Goal: Information Seeking & Learning: Learn about a topic

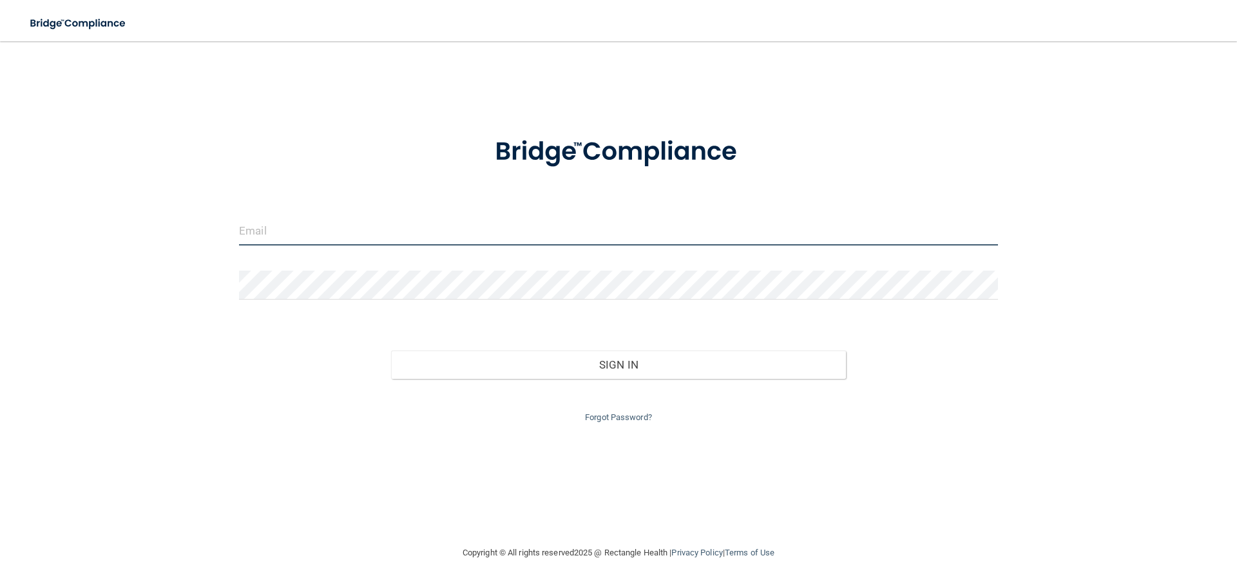
click at [583, 236] on input "email" at bounding box center [618, 230] width 759 height 29
type input "[EMAIL_ADDRESS][DOMAIN_NAME]"
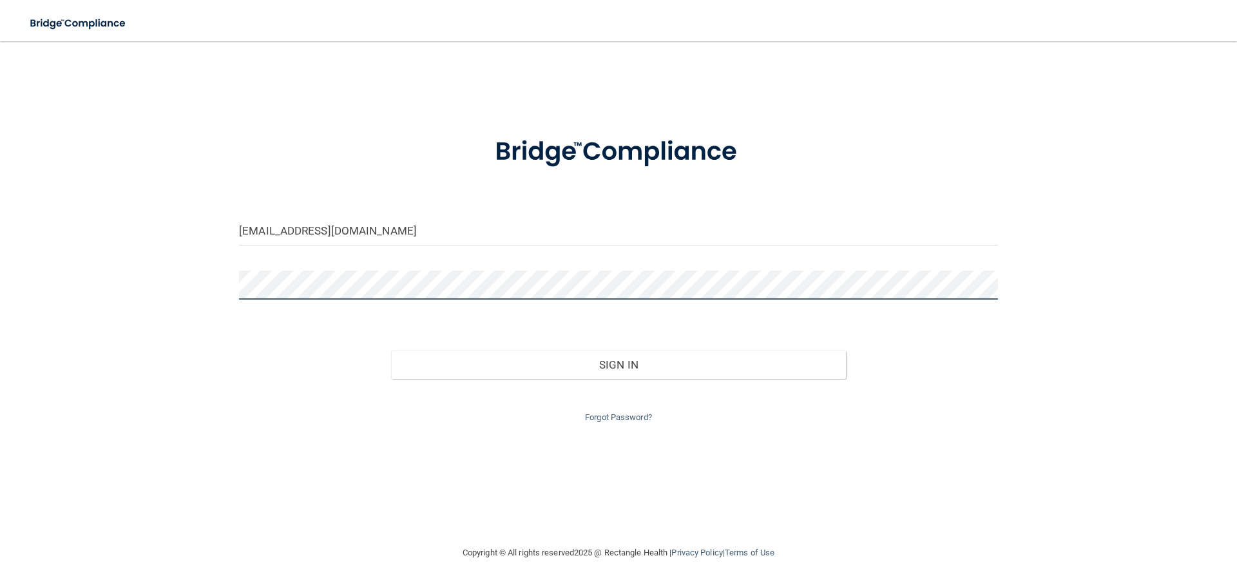
click at [391, 350] on button "Sign In" at bounding box center [618, 364] width 455 height 28
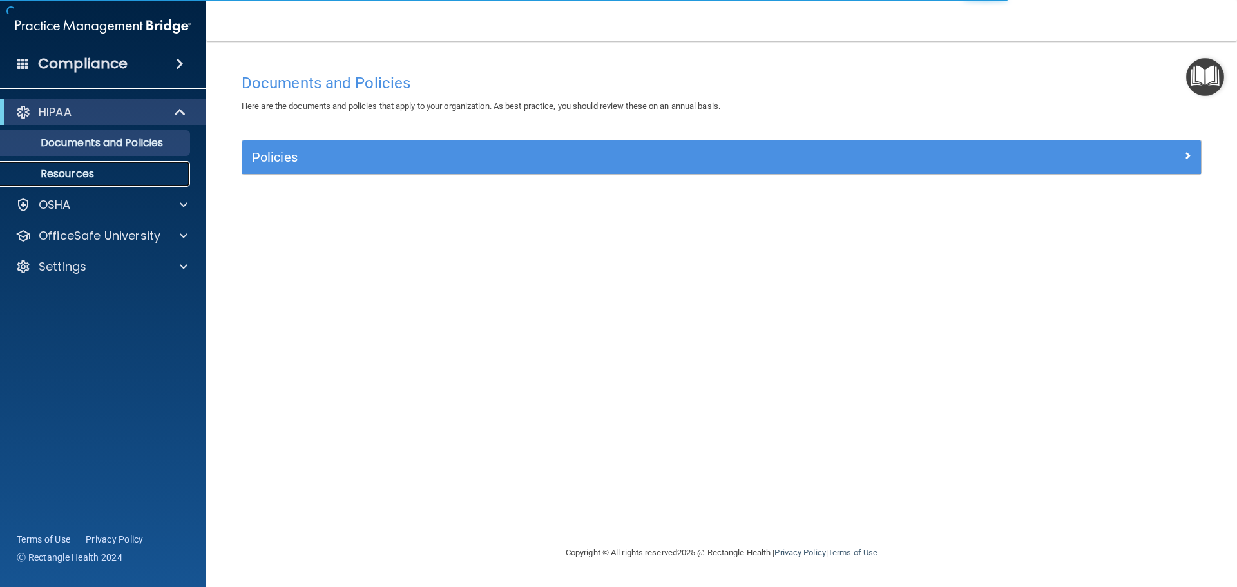
click at [84, 173] on p "Resources" at bounding box center [96, 173] width 176 height 13
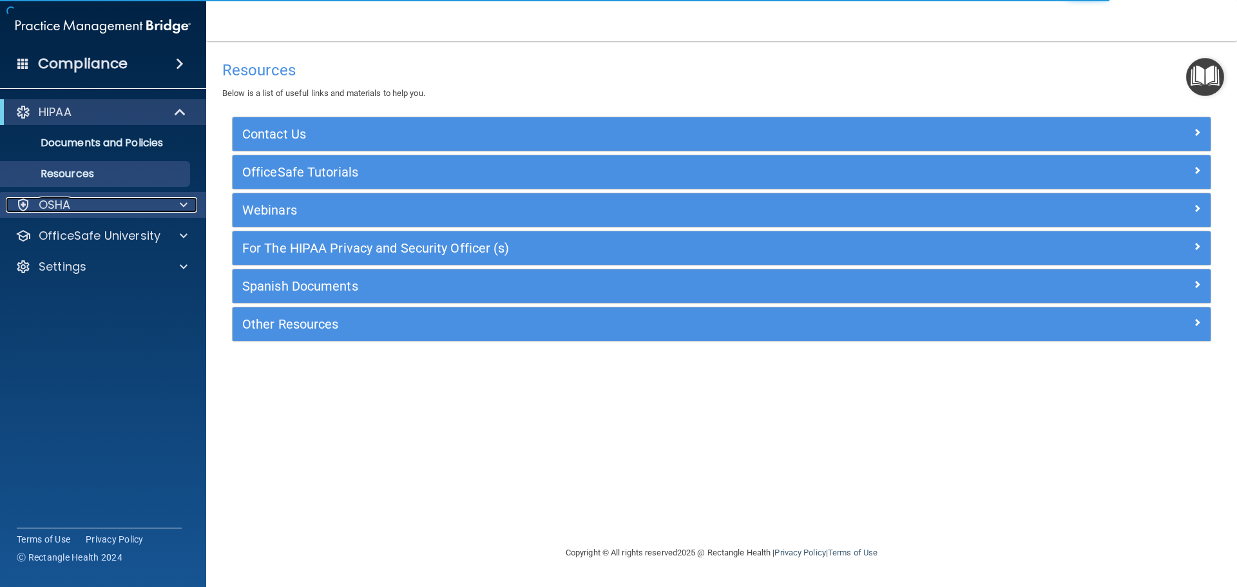
click at [81, 199] on div "OSHA" at bounding box center [86, 204] width 160 height 15
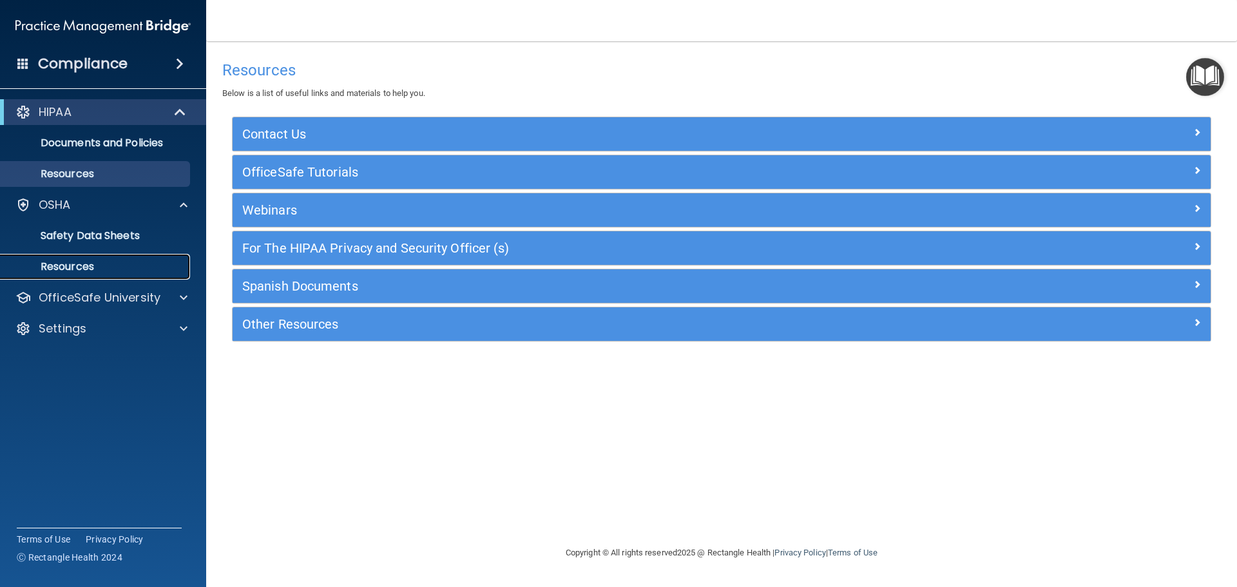
click at [91, 260] on p "Resources" at bounding box center [96, 266] width 176 height 13
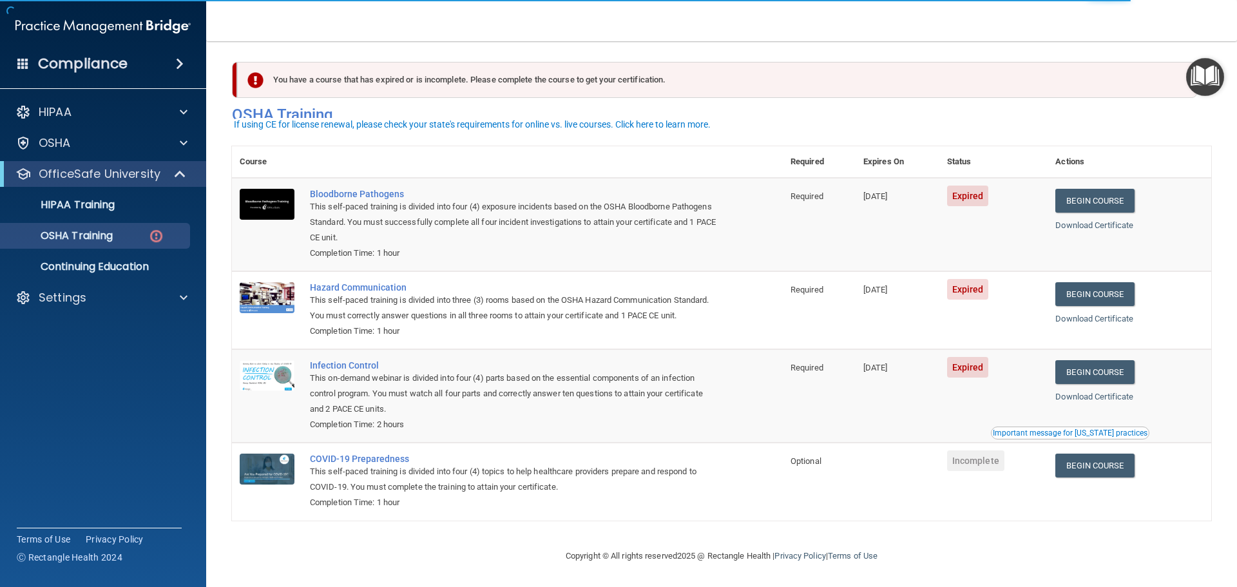
scroll to position [21, 0]
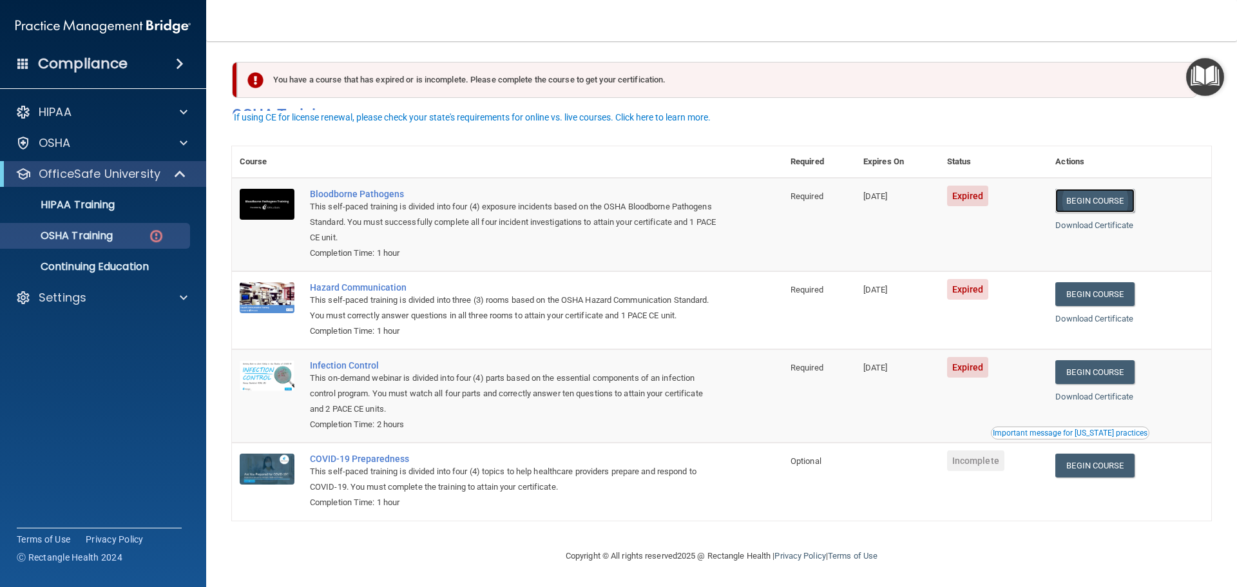
click at [1085, 189] on link "Begin Course" at bounding box center [1094, 201] width 79 height 24
click at [1087, 220] on link "Download Certificate" at bounding box center [1094, 225] width 78 height 10
click at [1064, 189] on link "Begin Course" at bounding box center [1094, 201] width 79 height 24
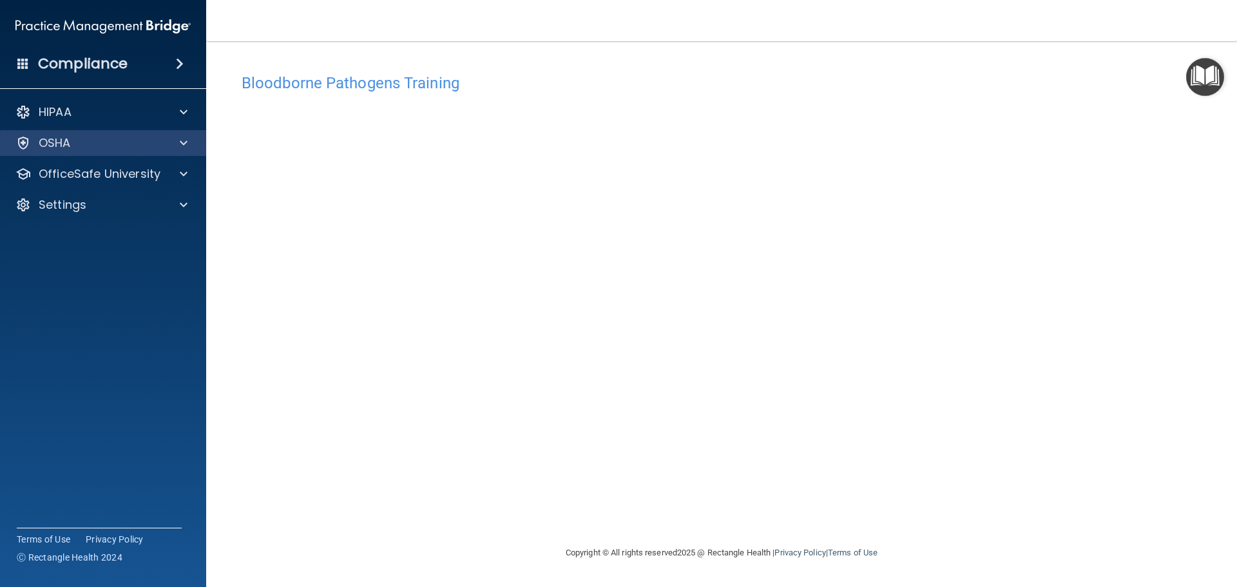
click at [135, 135] on div "OSHA" at bounding box center [103, 143] width 207 height 26
click at [186, 140] on span at bounding box center [184, 142] width 8 height 15
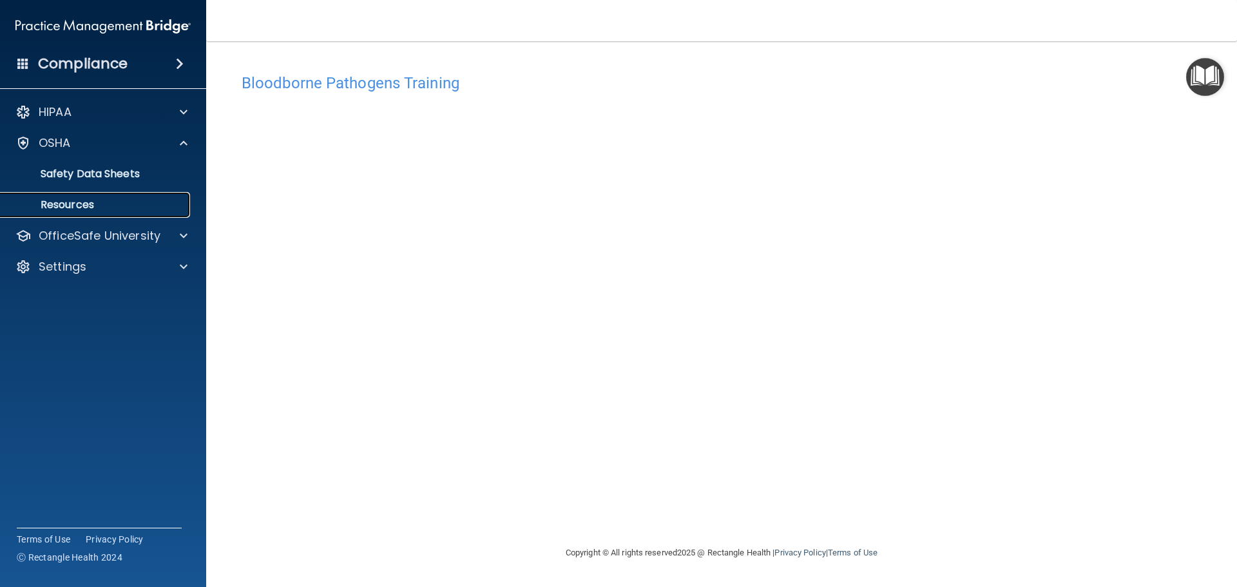
click at [101, 195] on link "Resources" at bounding box center [88, 205] width 203 height 26
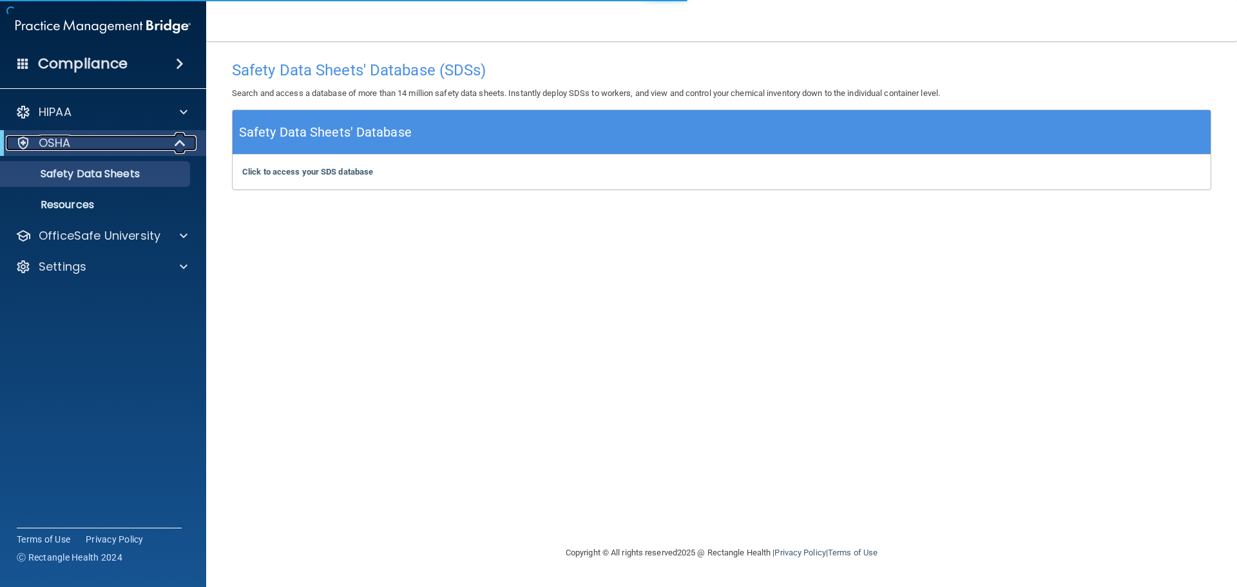
click at [173, 142] on div at bounding box center [181, 142] width 32 height 15
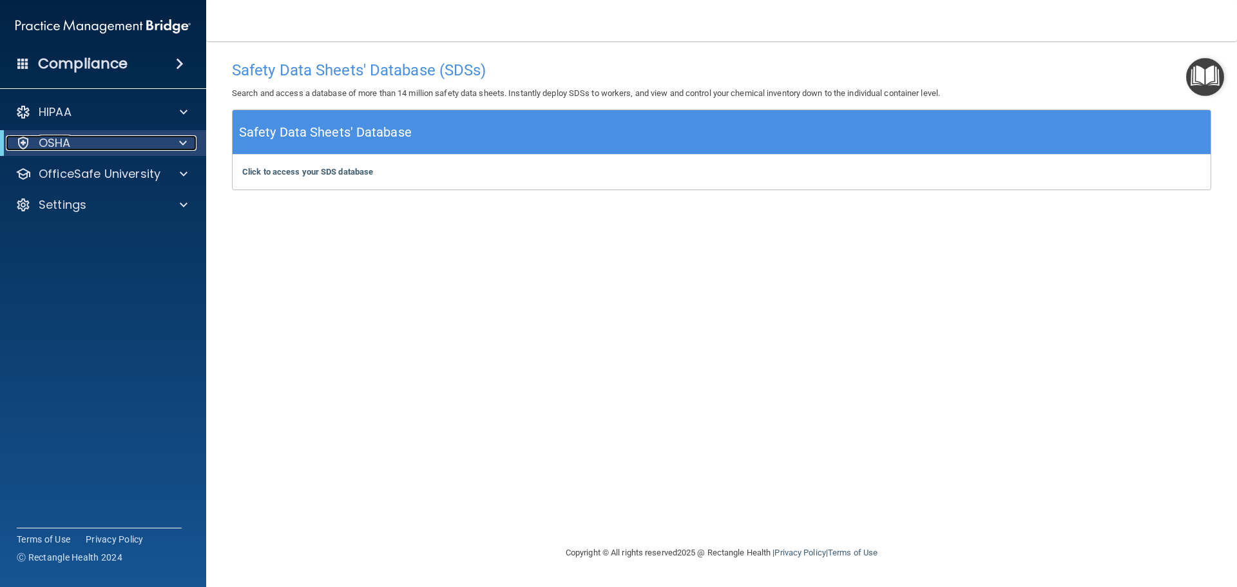
click at [182, 142] on span at bounding box center [183, 142] width 8 height 15
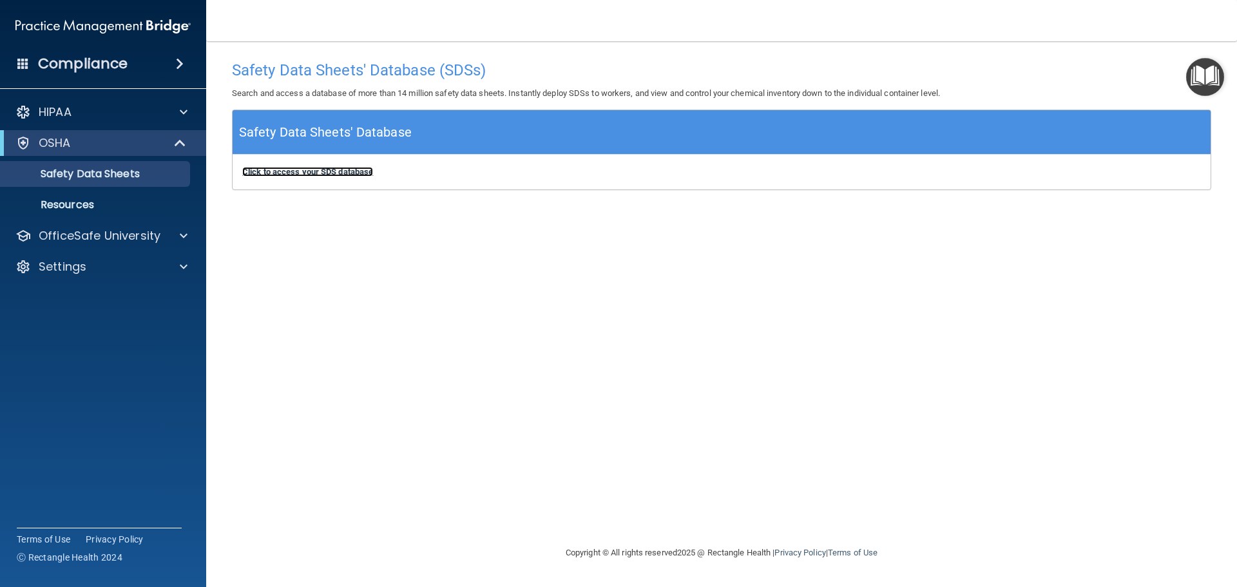
click at [320, 171] on b "Click to access your SDS database" at bounding box center [307, 172] width 131 height 10
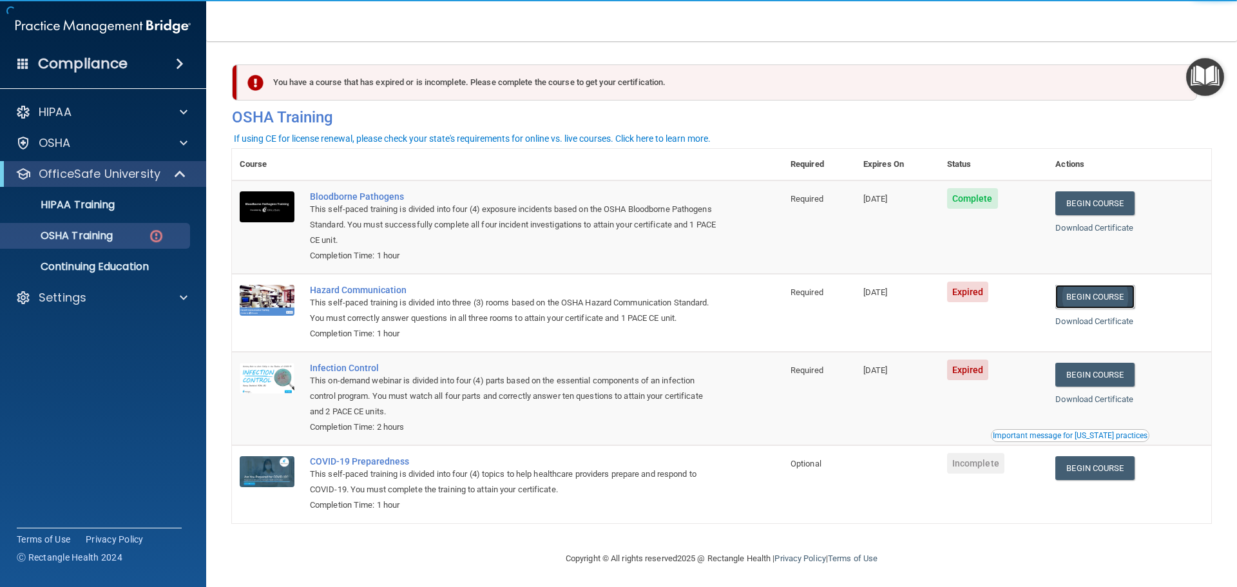
click at [1094, 303] on link "Begin Course" at bounding box center [1094, 297] width 79 height 24
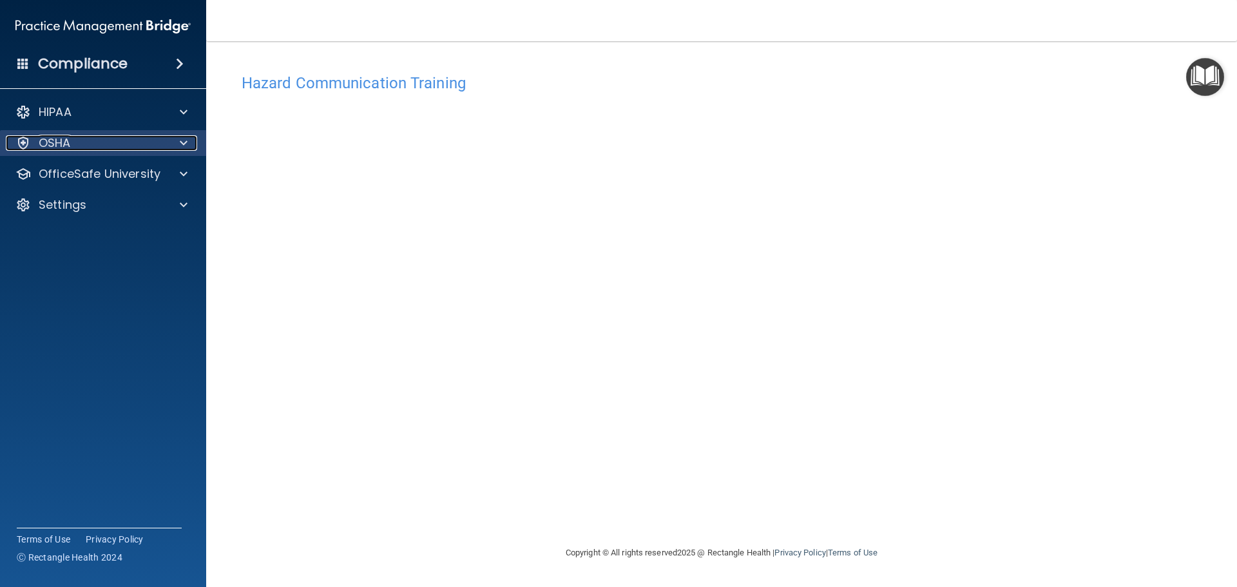
click at [52, 148] on p "OSHA" at bounding box center [55, 142] width 32 height 15
click at [61, 139] on p "OSHA" at bounding box center [55, 142] width 32 height 15
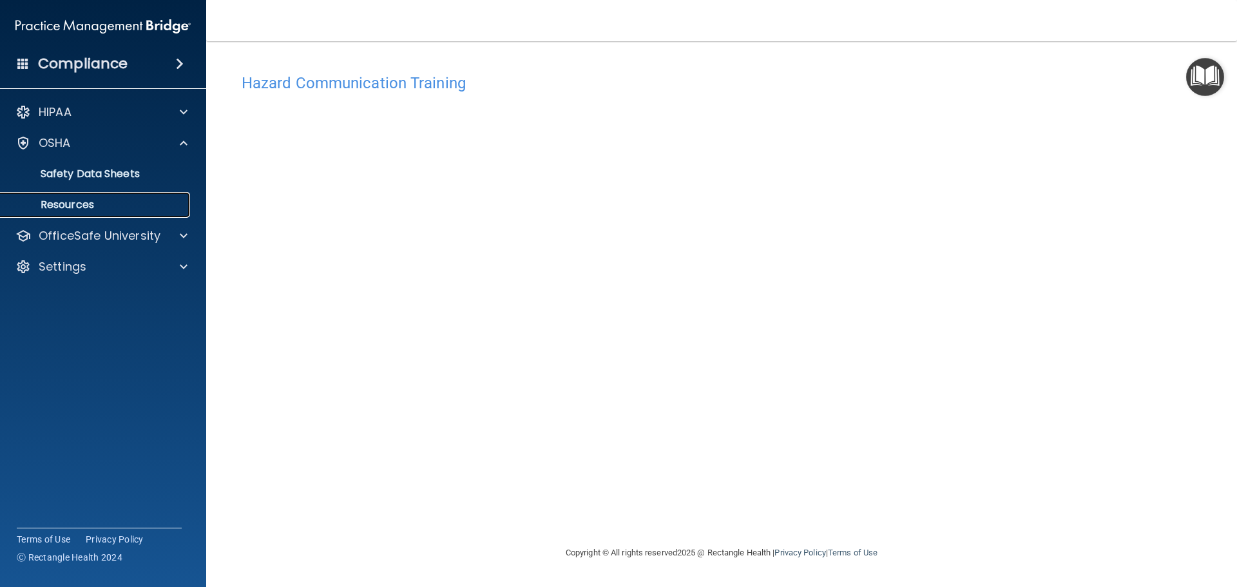
click at [64, 211] on p "Resources" at bounding box center [96, 204] width 176 height 13
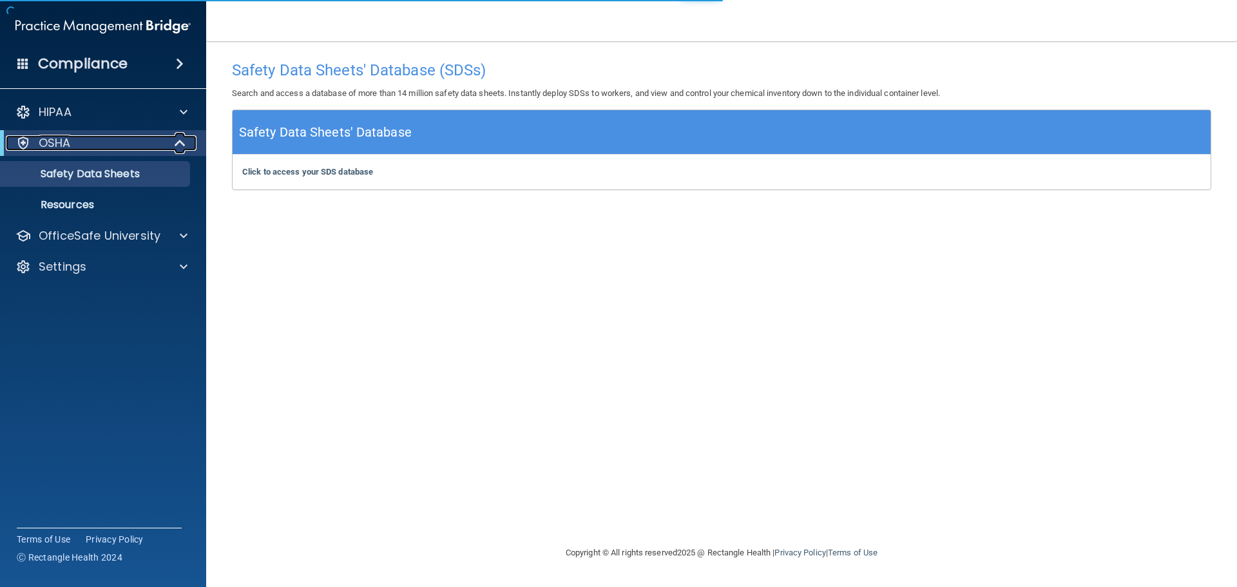
click at [107, 140] on div "OSHA" at bounding box center [85, 142] width 159 height 15
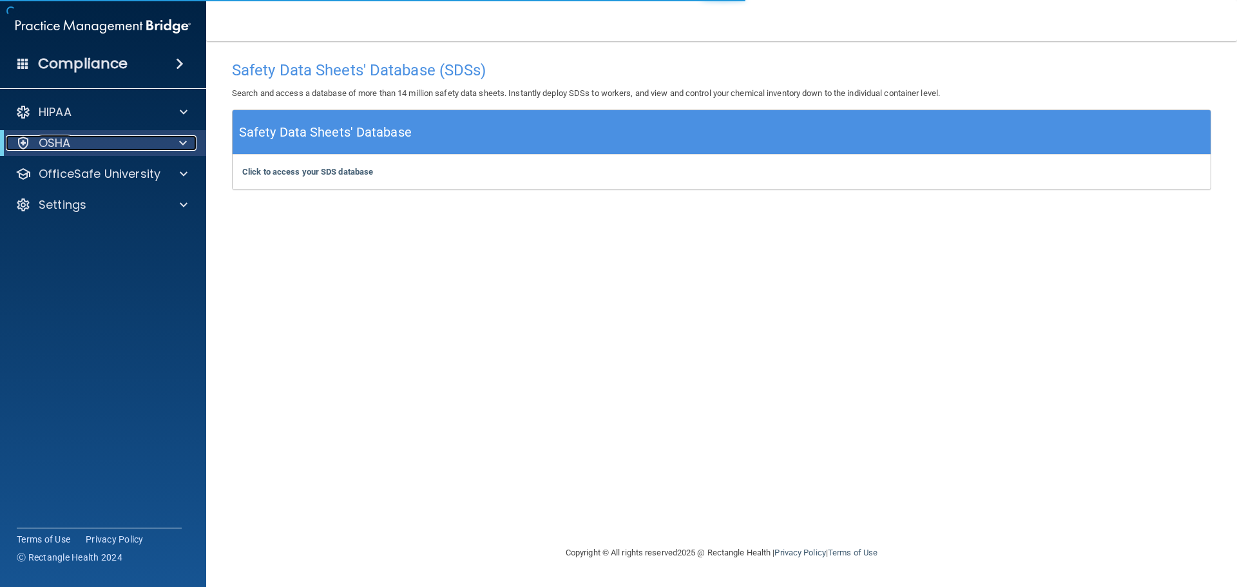
click at [107, 140] on div "OSHA" at bounding box center [85, 142] width 159 height 15
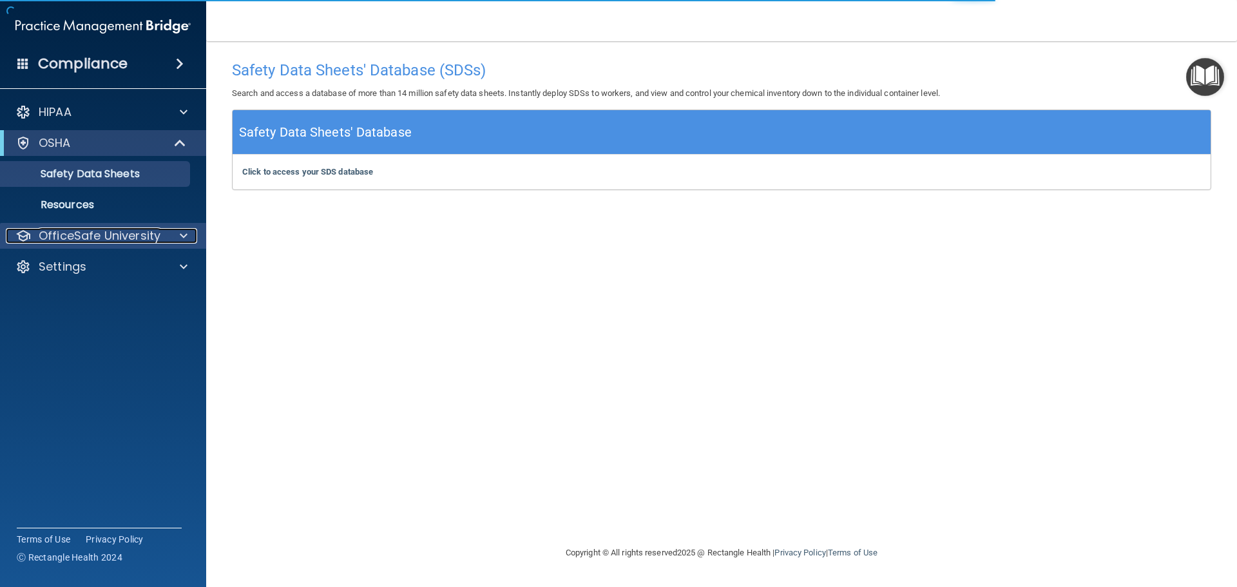
click at [119, 241] on p "OfficeSafe University" at bounding box center [100, 235] width 122 height 15
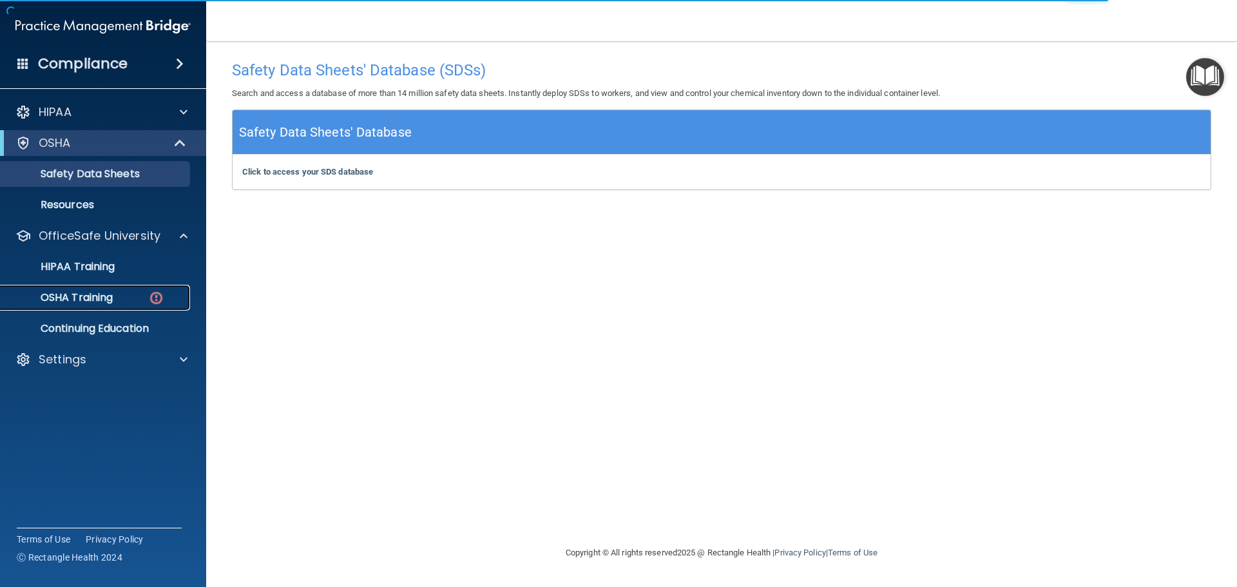
click at [113, 291] on p "OSHA Training" at bounding box center [60, 297] width 104 height 13
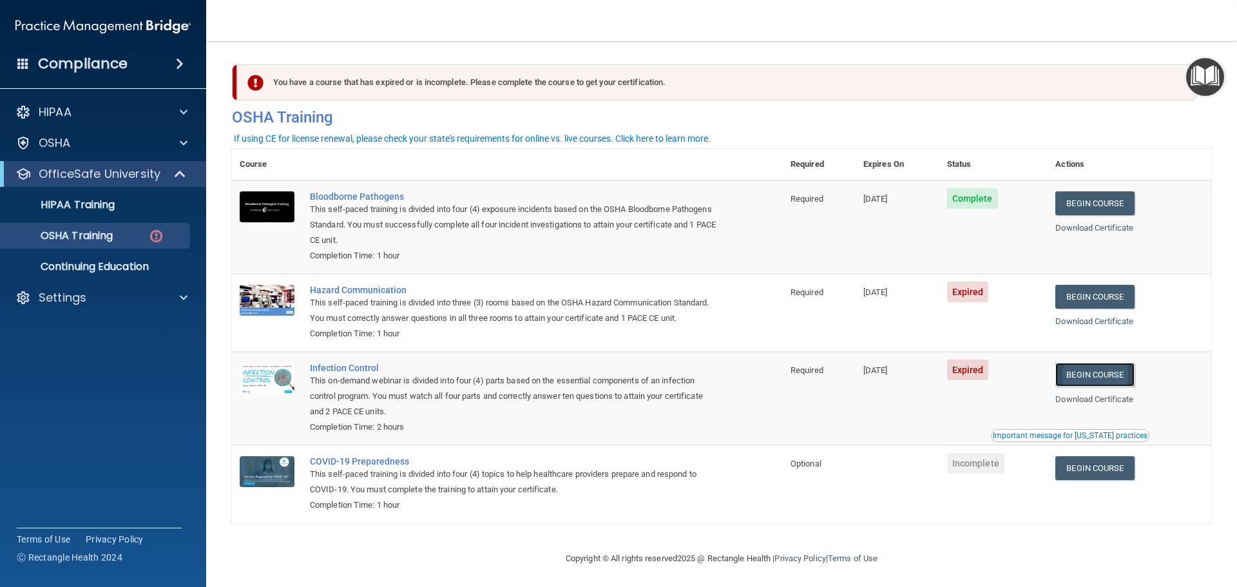
click at [1069, 387] on link "Begin Course" at bounding box center [1094, 375] width 79 height 24
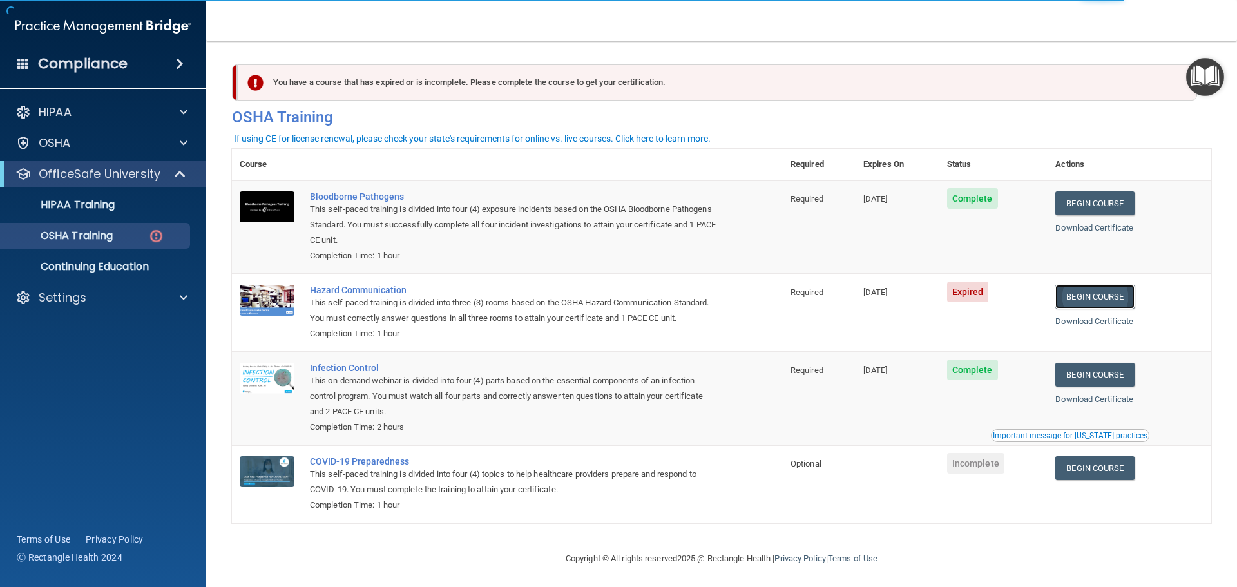
click at [1112, 298] on link "Begin Course" at bounding box center [1094, 297] width 79 height 24
